Goal: Task Accomplishment & Management: Complete application form

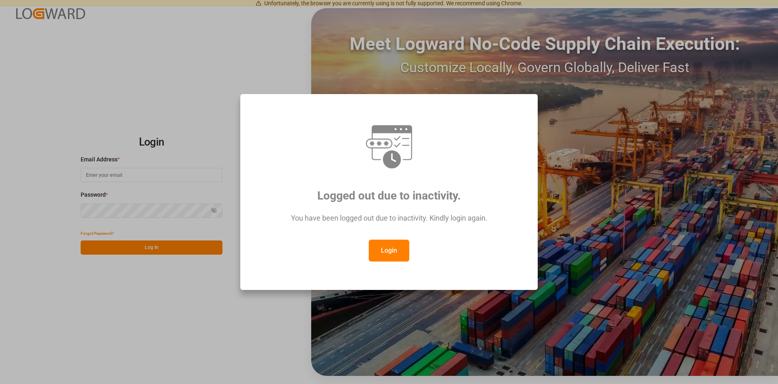
click at [390, 248] on button "Login" at bounding box center [389, 251] width 41 height 22
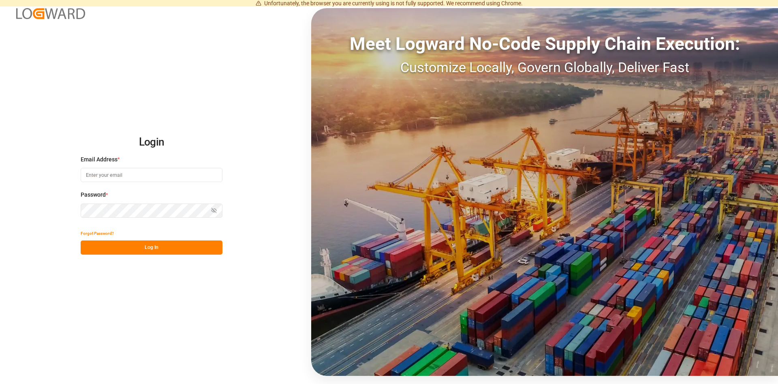
click at [129, 178] on input at bounding box center [152, 175] width 142 height 14
type input "[PERSON_NAME][EMAIL_ADDRESS][DOMAIN_NAME]"
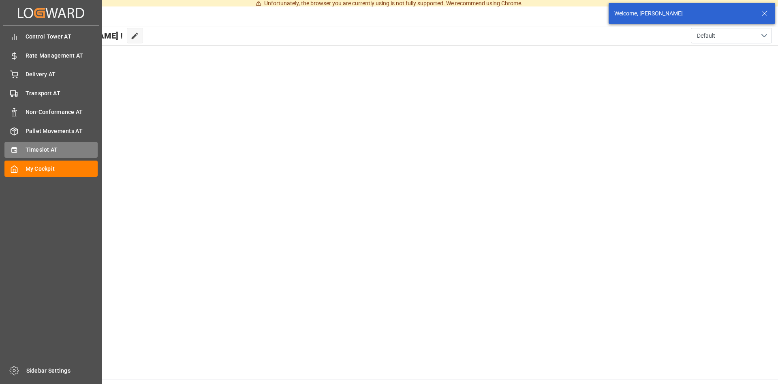
click at [42, 151] on span "Timeslot AT" at bounding box center [62, 150] width 73 height 9
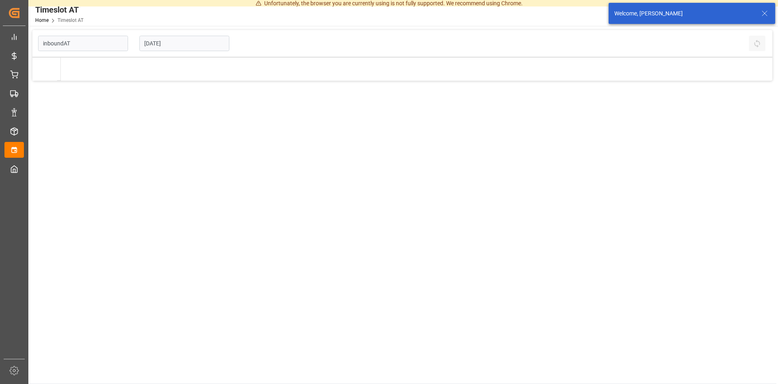
type input "Inbound AT"
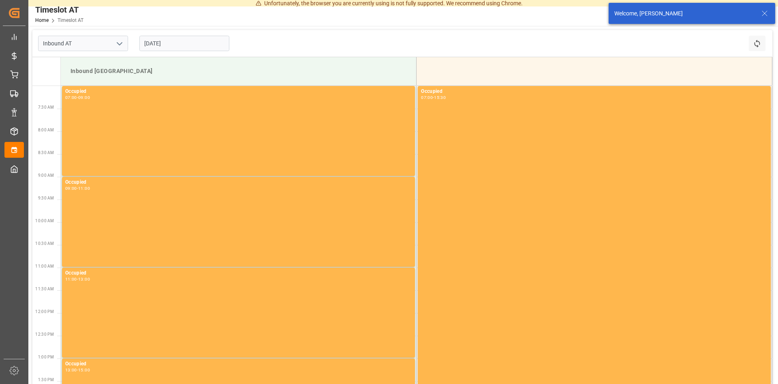
click at [185, 45] on input "[DATE]" at bounding box center [184, 43] width 90 height 15
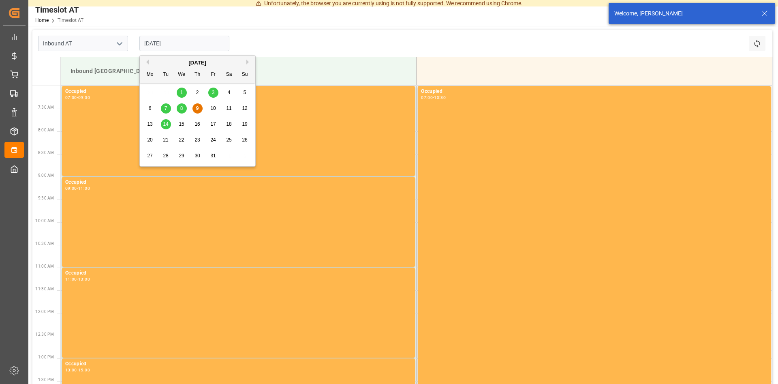
click at [167, 122] on span "14" at bounding box center [165, 124] width 5 height 6
type input "[DATE]"
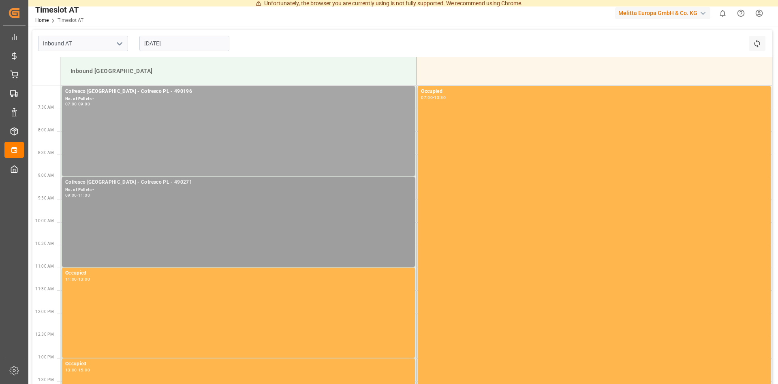
click at [156, 201] on div "Cofresco [GEOGRAPHIC_DATA] - Cofresco PL - 490271 No. of Pallets - 09:00 - 11:00" at bounding box center [238, 221] width 347 height 87
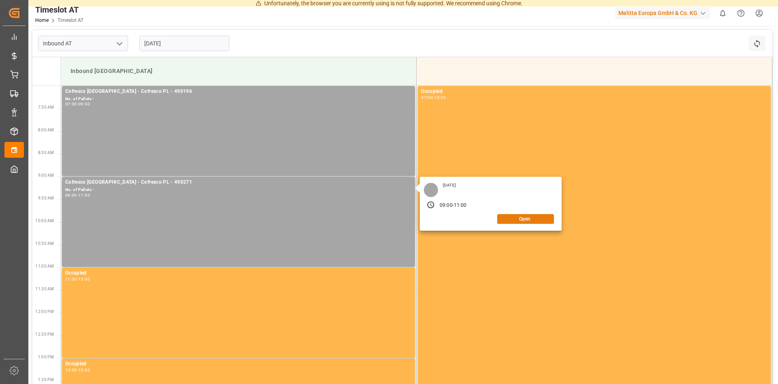
click at [529, 221] on button "Open" at bounding box center [525, 219] width 57 height 10
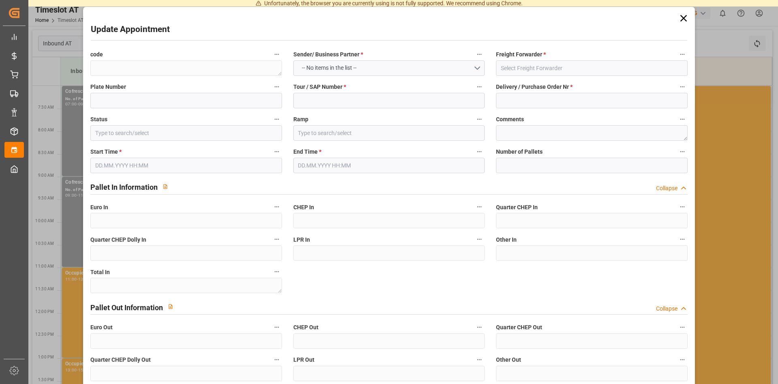
type textarea "0d3c6c7604ca"
type input "Cofresco PL"
type input "490271"
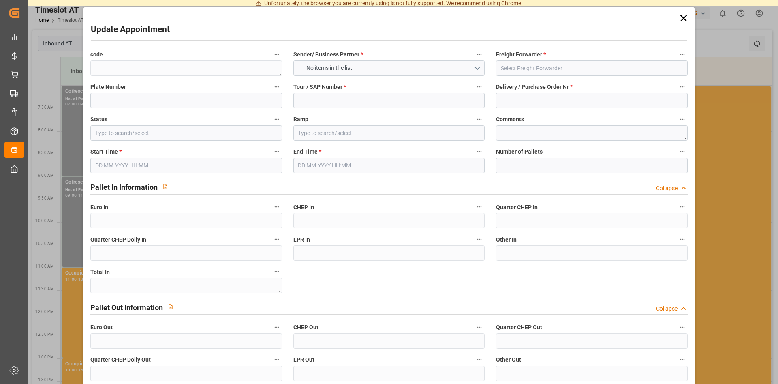
type input "Slot Booked"
type input "Inbound [GEOGRAPHIC_DATA]"
type textarea "DSS"
type textarea "0"
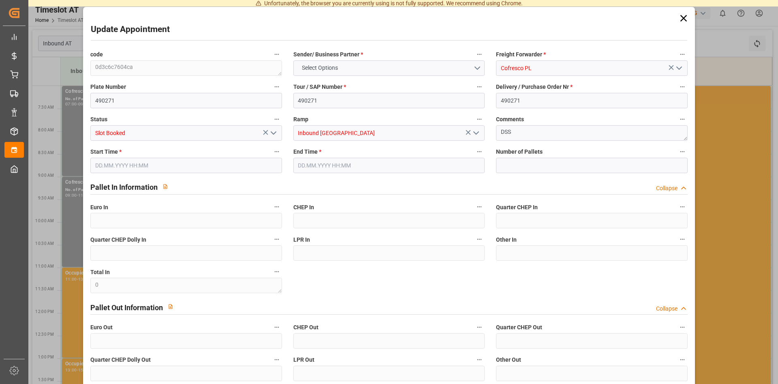
type input "[DATE] 09:00"
type input "[DATE] 11:00"
type input "0"
type input "[DATE] 08:10"
click at [523, 168] on input "0" at bounding box center [591, 165] width 191 height 15
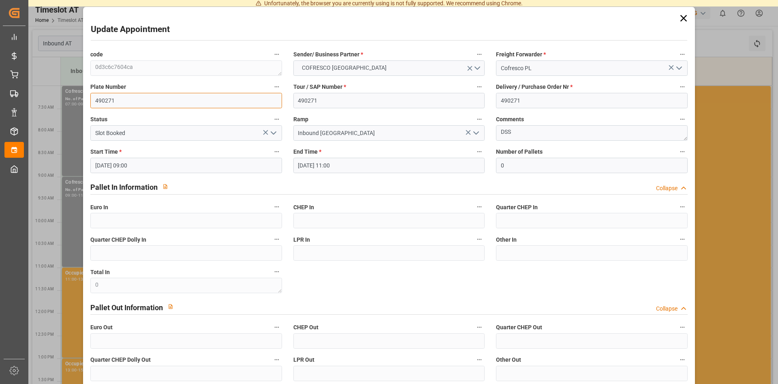
drag, startPoint x: 191, startPoint y: 103, endPoint x: 57, endPoint y: 100, distance: 134.6
click at [90, 100] on input "490271" at bounding box center [185, 100] width 191 height 15
paste input "CBR45U4/CT6732W"
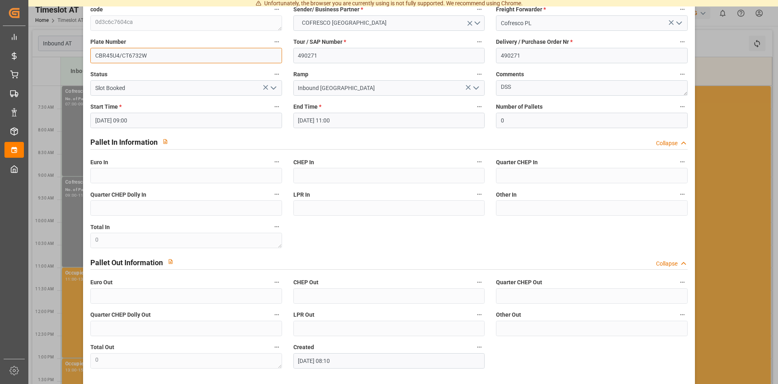
scroll to position [77, 0]
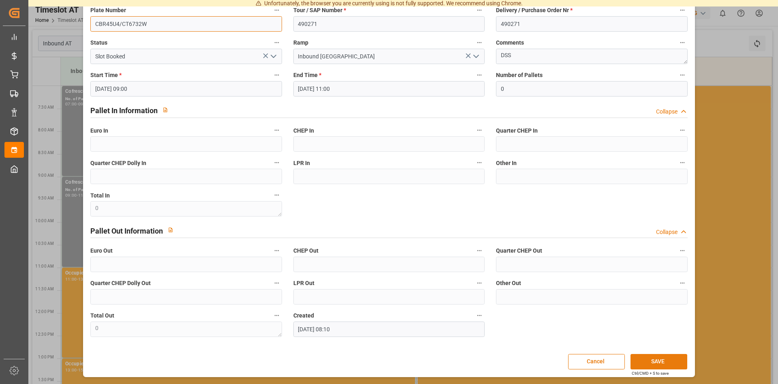
type input "CBR45U4/CT6732W"
click at [669, 361] on button "SAVE" at bounding box center [659, 361] width 57 height 15
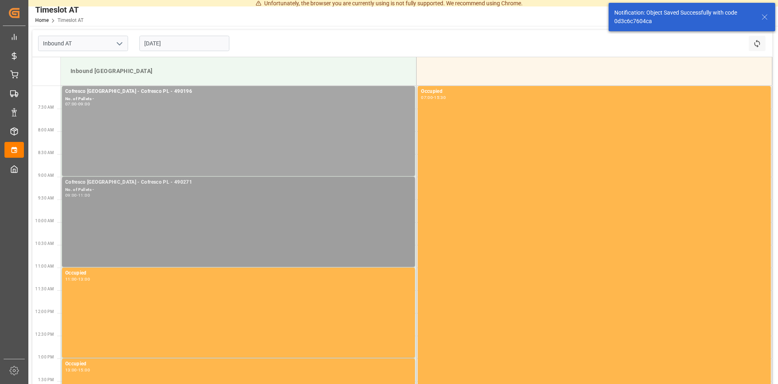
click at [170, 212] on div "Cofresco [GEOGRAPHIC_DATA] - Cofresco PL - 490271 No. of Pallets - 09:00 - 11:00" at bounding box center [238, 221] width 347 height 87
